Goal: Information Seeking & Learning: Understand process/instructions

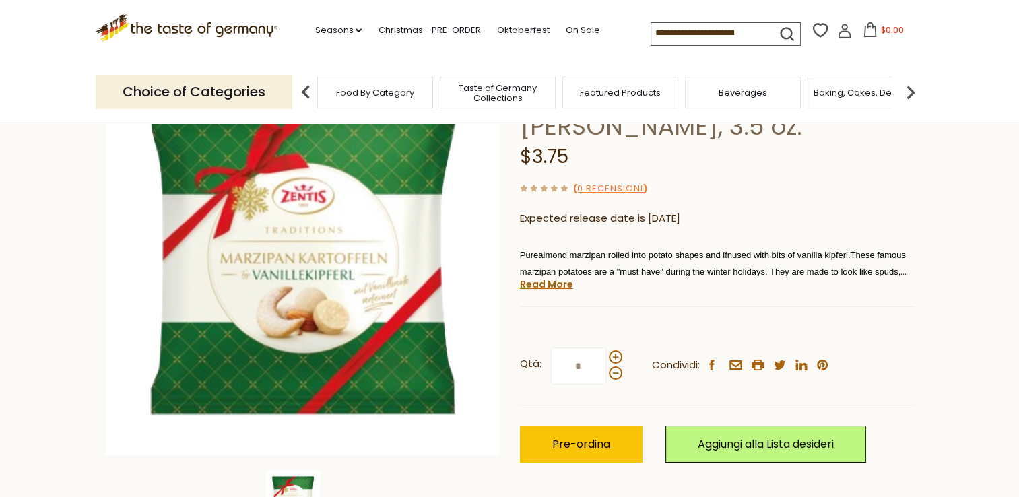
scroll to position [171, 0]
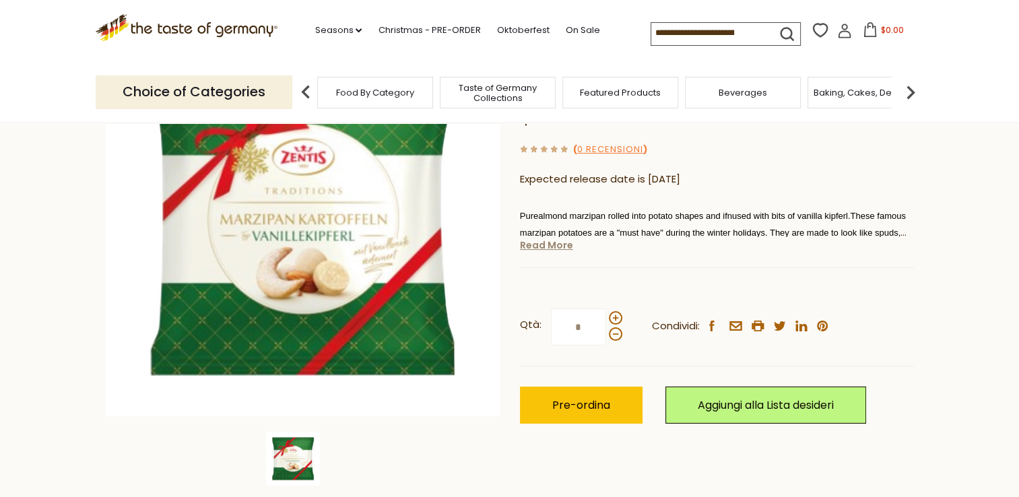
click at [553, 245] on link "Read More" at bounding box center [546, 245] width 53 height 13
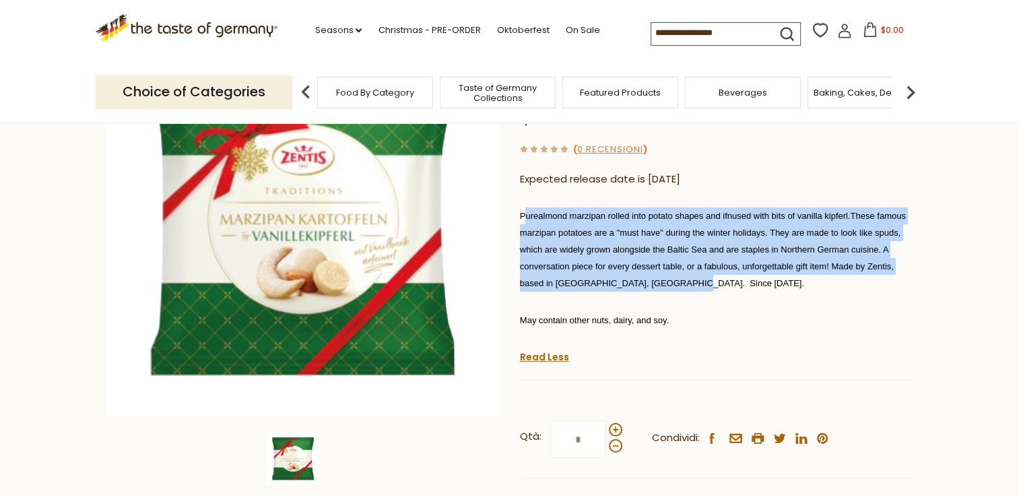
drag, startPoint x: 523, startPoint y: 215, endPoint x: 676, endPoint y: 284, distance: 168.6
click at [676, 284] on span "Pure almond marzipan rolled into potato shapes and ifnused with bits of vanilla…" at bounding box center [713, 249] width 386 height 77
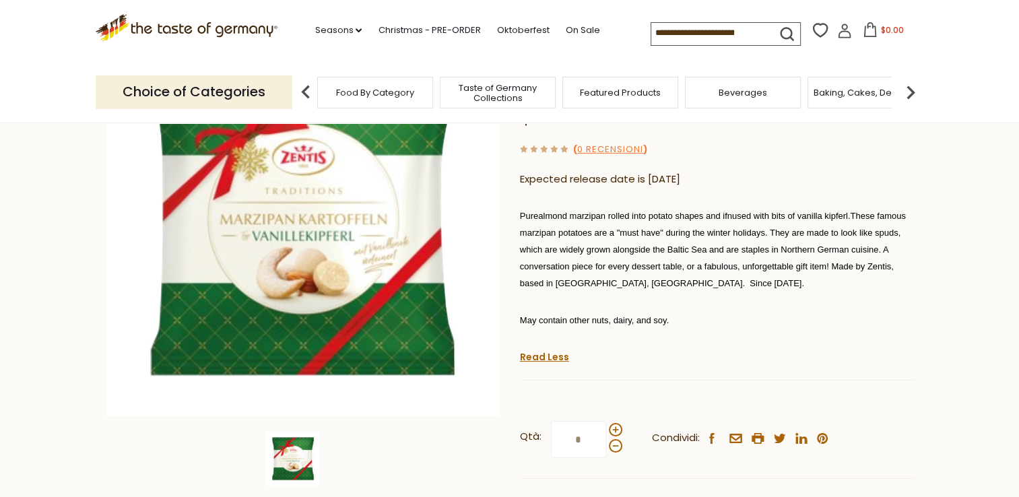
drag, startPoint x: 676, startPoint y: 284, endPoint x: 778, endPoint y: 330, distance: 111.0
click at [778, 330] on div "Pure almond marzipan rolled into potato shapes and ifnused with bits of vanilla…" at bounding box center [717, 273] width 394 height 152
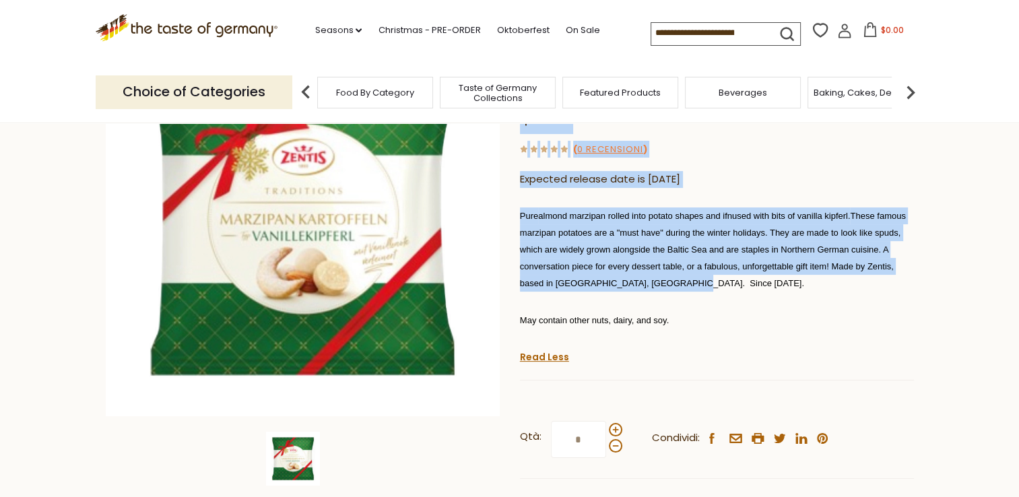
drag, startPoint x: 512, startPoint y: 210, endPoint x: 687, endPoint y: 288, distance: 191.2
click at [687, 288] on div "Home Christmas - PRE-ORDER Christmas Chocolates & Candy Zentis Marzipan Potatoe…" at bounding box center [510, 272] width 829 height 588
drag, startPoint x: 687, startPoint y: 288, endPoint x: 609, endPoint y: 261, distance: 81.8
copy div "Zentis Marzipan Potatoes with Vanilla Kipferl, 3.5 oz. Zentis Zentis Marzipan P…"
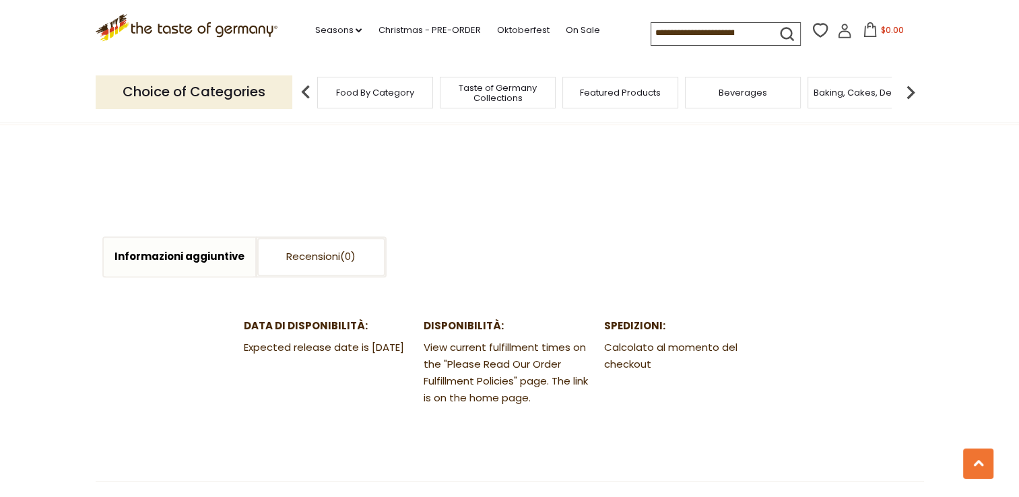
scroll to position [0, 0]
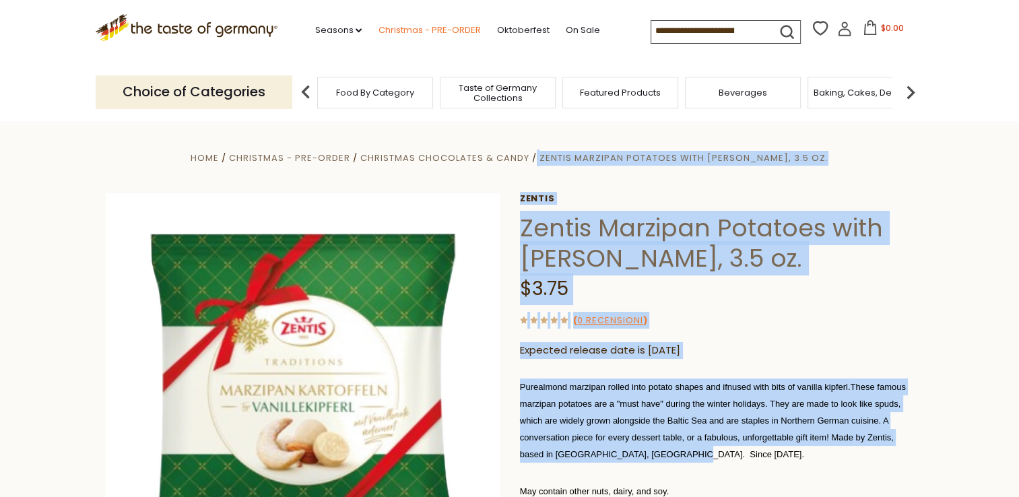
click at [421, 28] on link "Christmas - PRE-ORDER" at bounding box center [429, 30] width 102 height 15
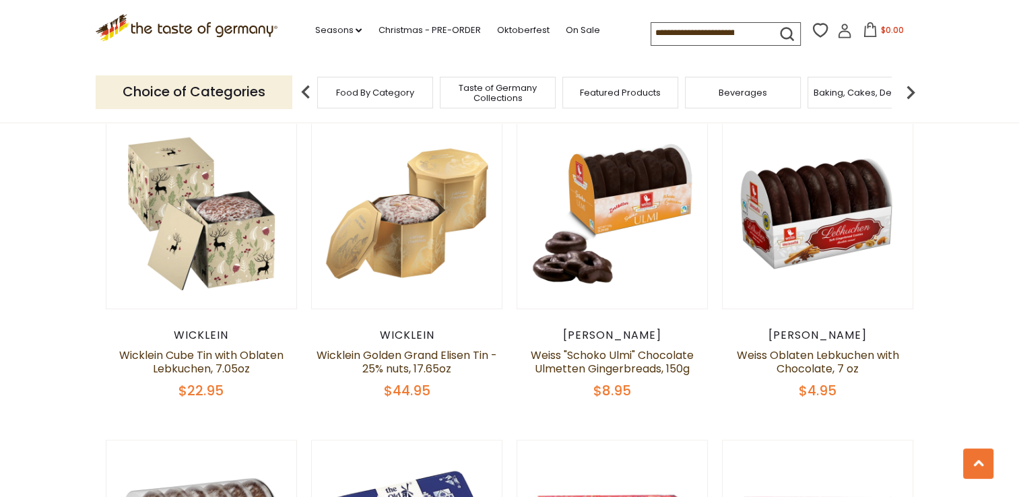
scroll to position [4116, 0]
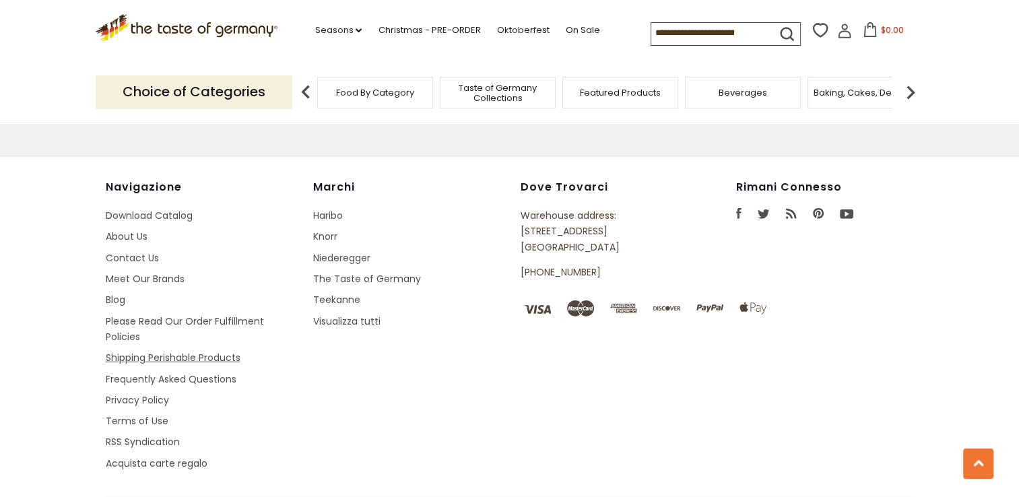
click at [139, 351] on link "Shipping Perishable Products" at bounding box center [173, 357] width 135 height 13
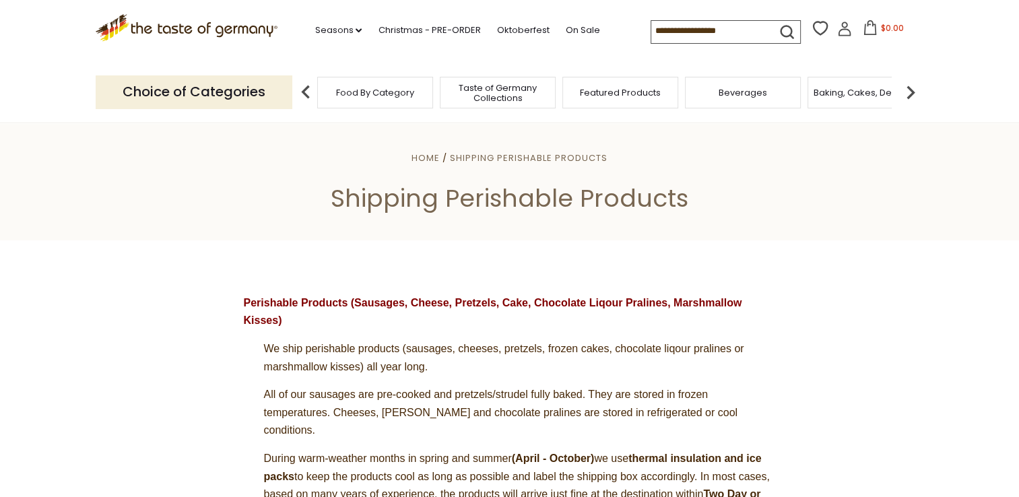
click at [414, 90] on div "Food By Category" at bounding box center [375, 93] width 116 height 32
click at [628, 92] on span "Featured Products" at bounding box center [613, 93] width 81 height 10
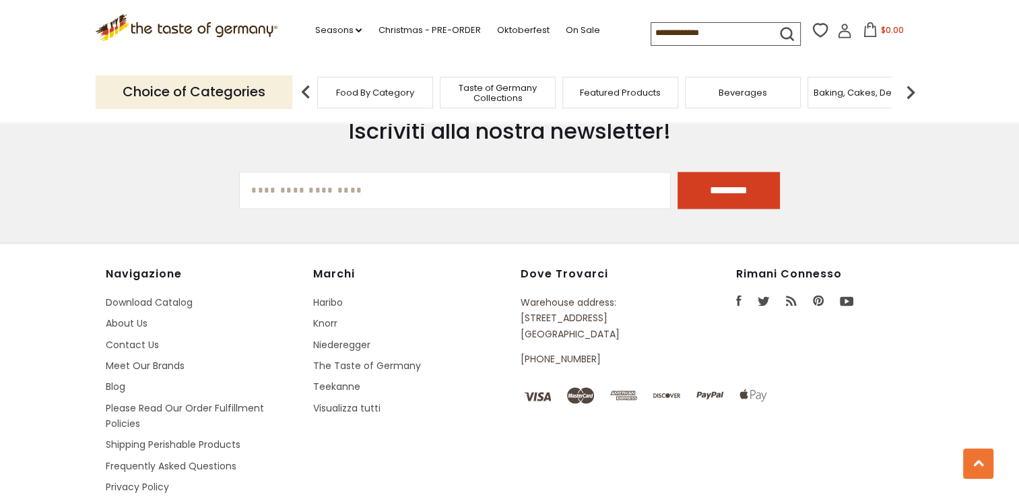
scroll to position [2058, 0]
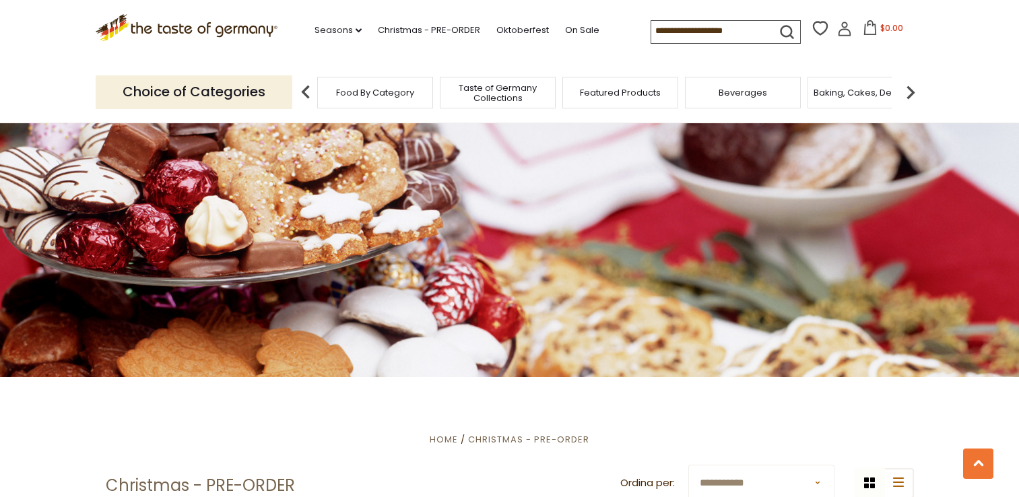
scroll to position [1098, 0]
